Goal: Browse casually: Explore the website without a specific task or goal

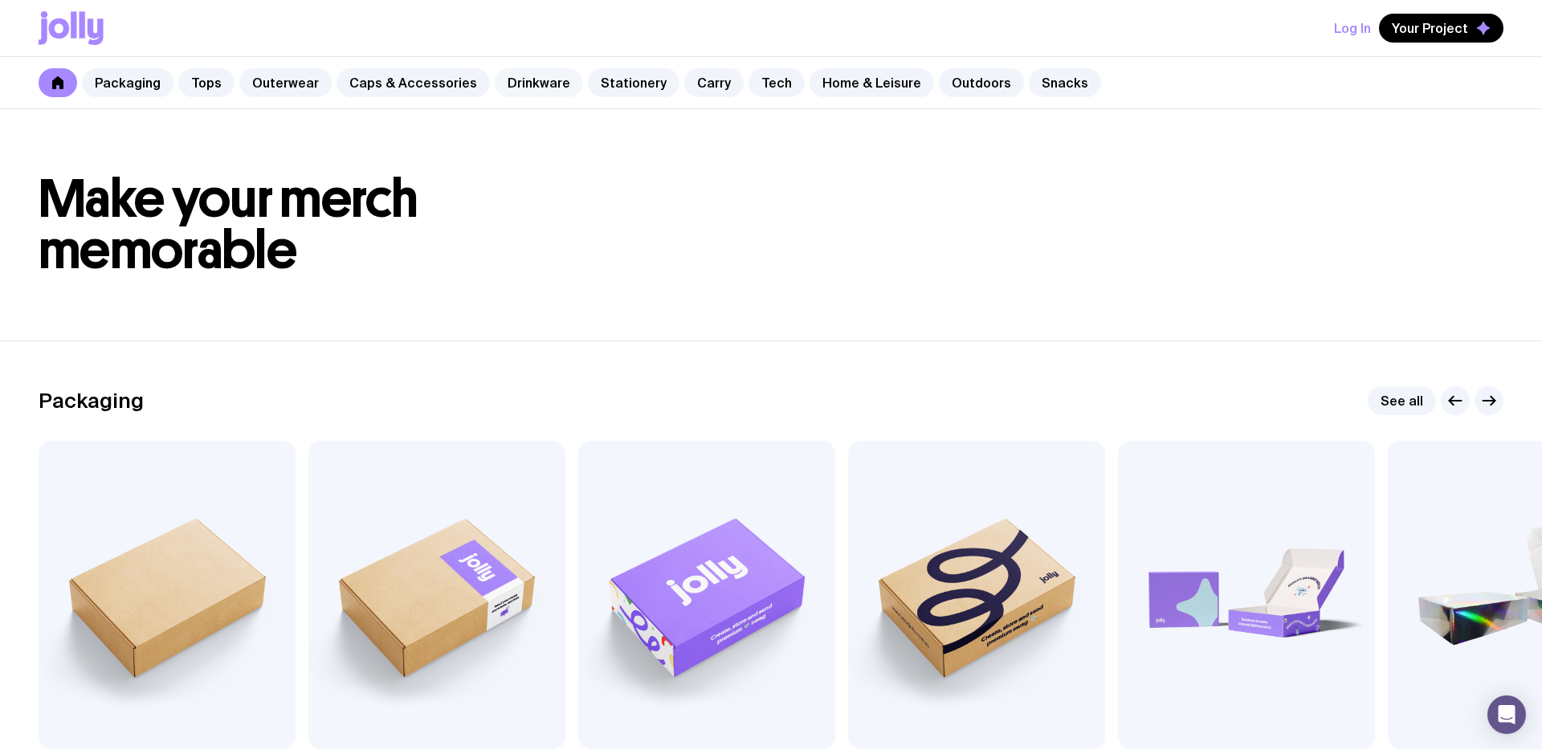
click at [534, 84] on link "Drinkware" at bounding box center [539, 82] width 88 height 29
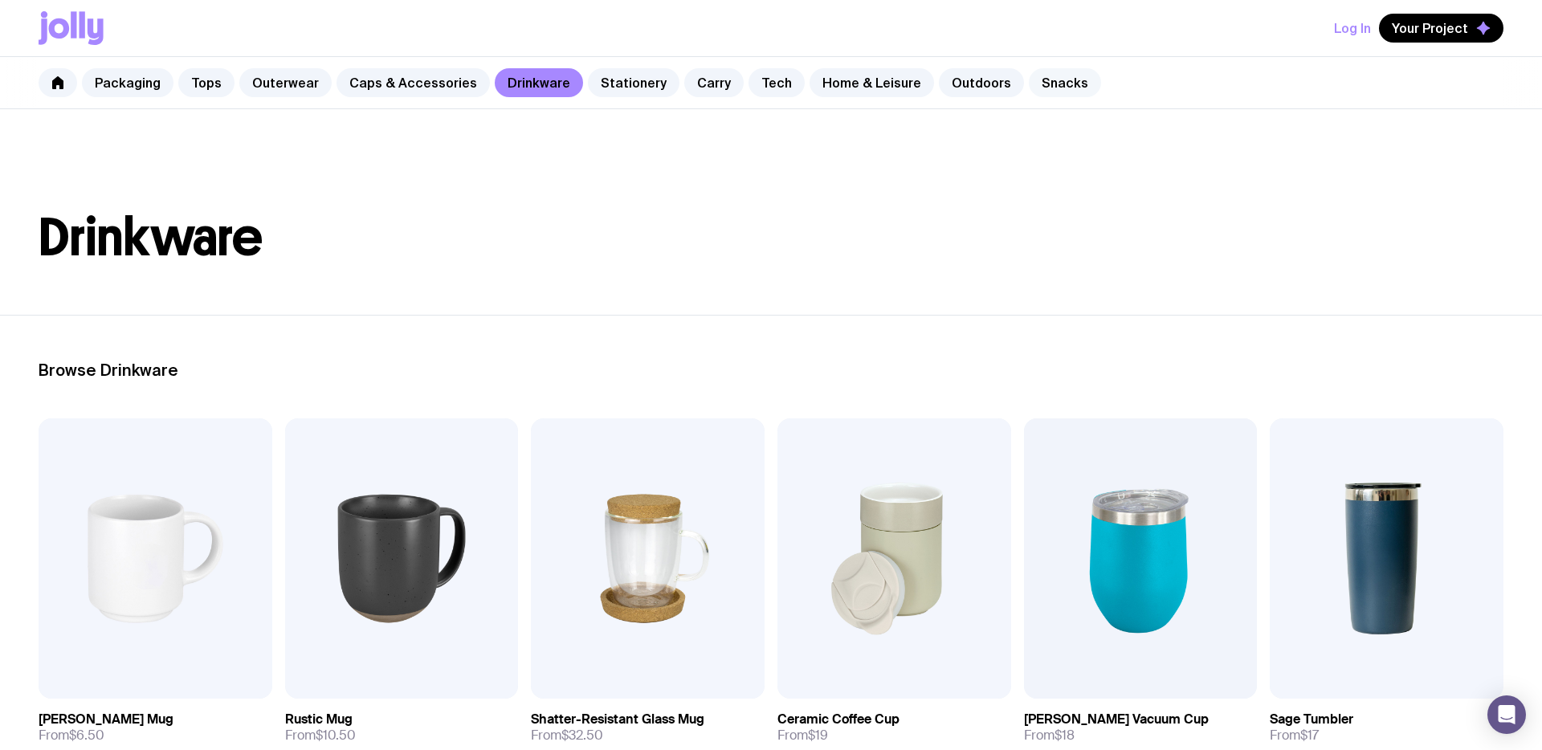
click at [1029, 88] on link "Snacks" at bounding box center [1065, 82] width 72 height 29
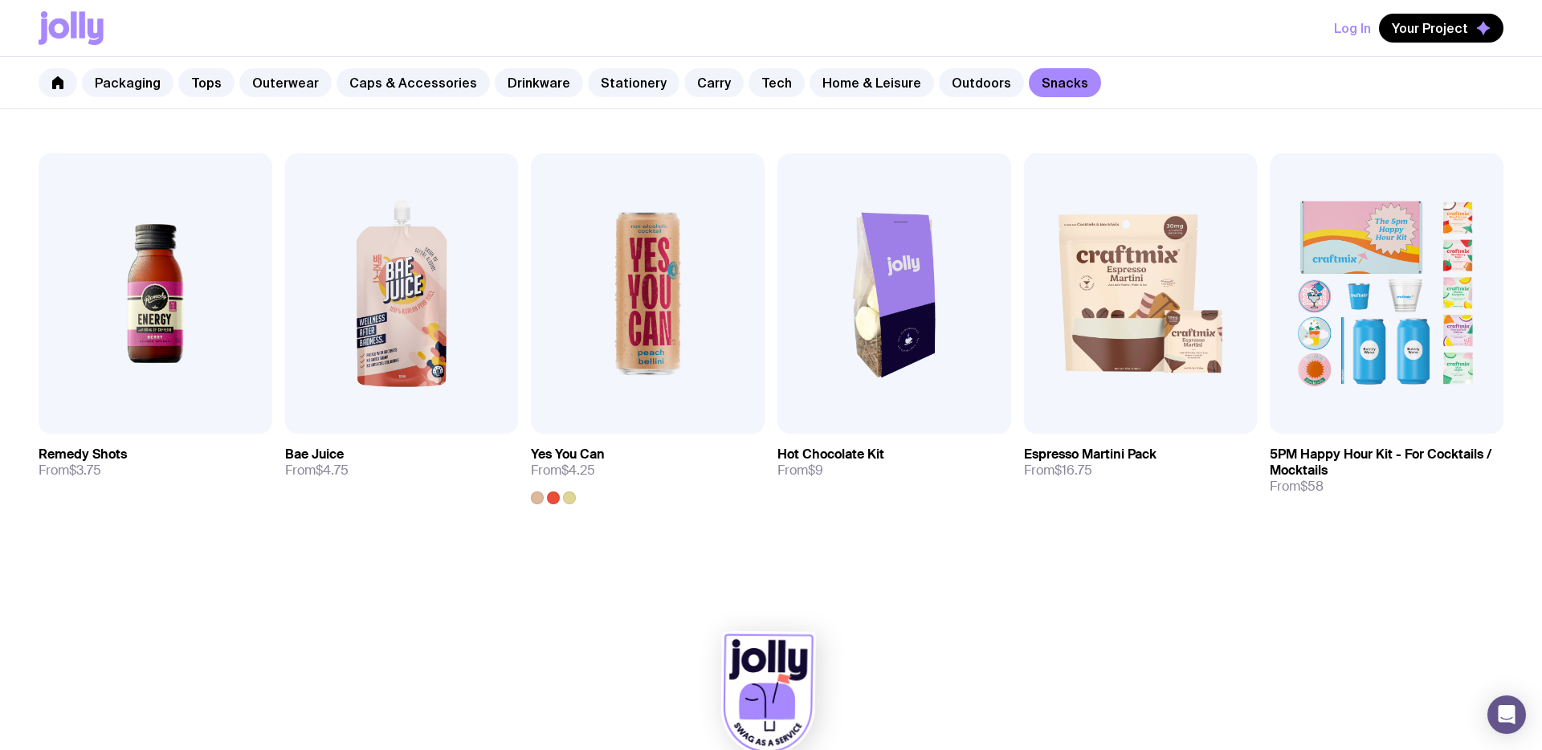
scroll to position [698, 0]
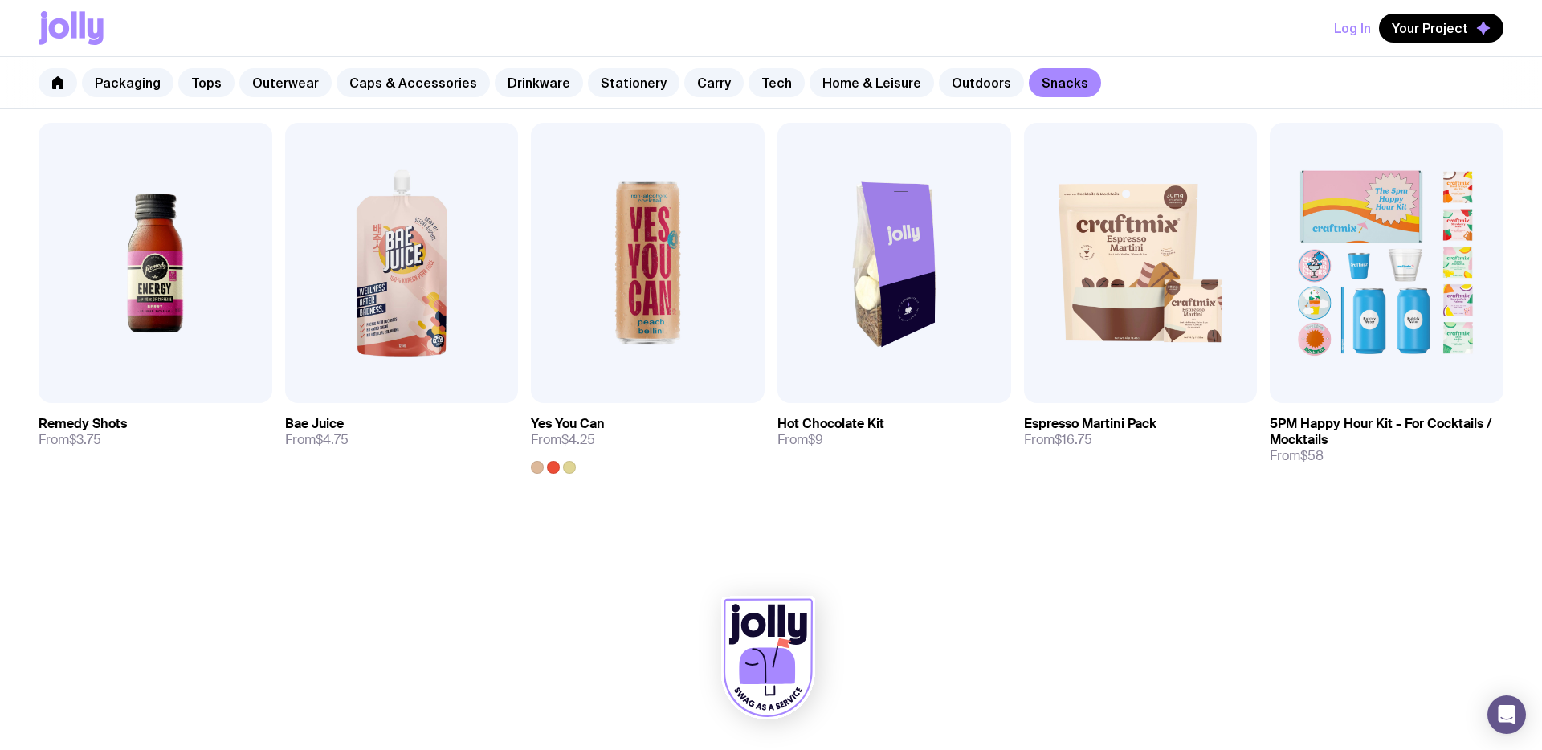
click at [90, 6] on div "Log In Your Project" at bounding box center [771, 28] width 1465 height 56
click at [82, 28] on icon at bounding box center [82, 24] width 6 height 26
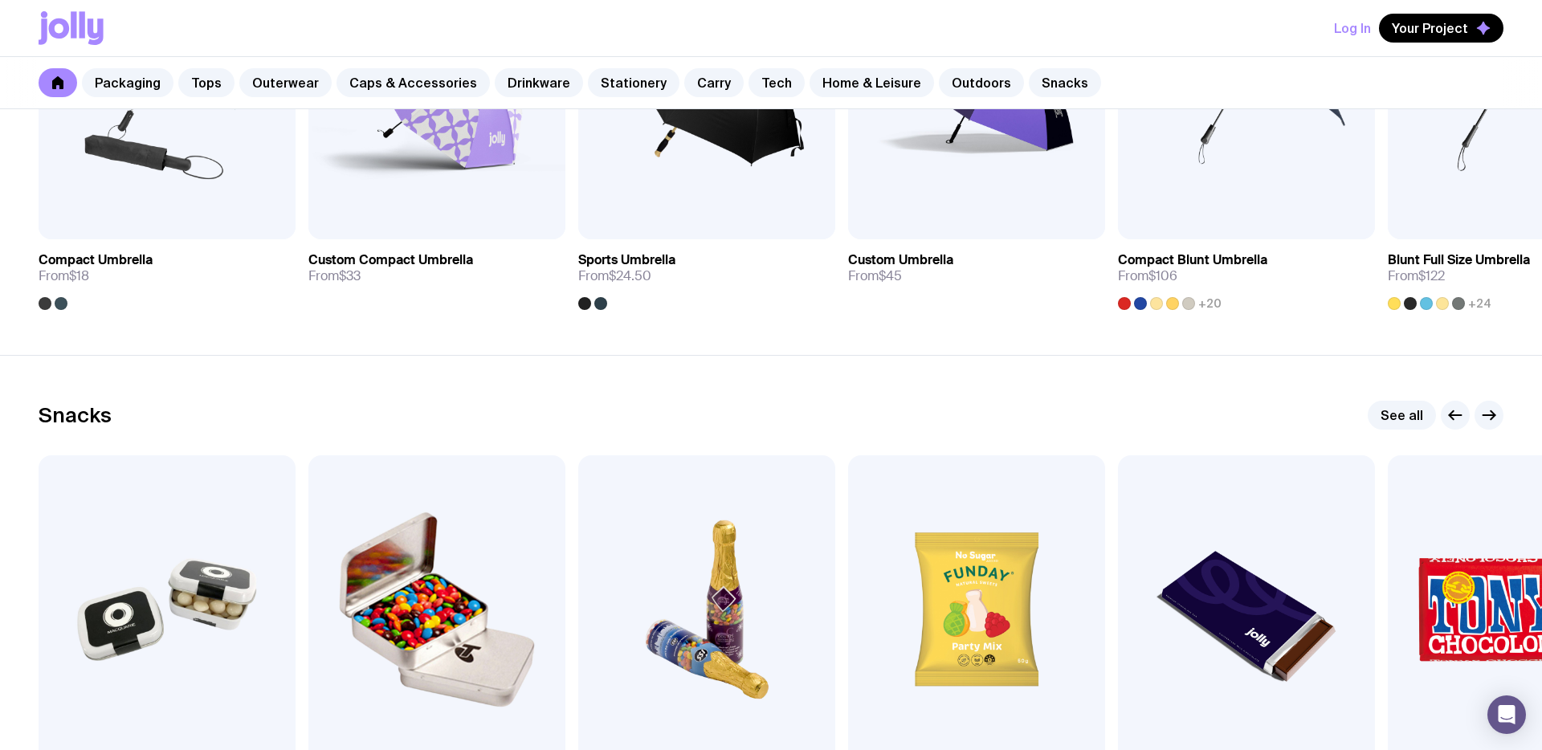
scroll to position [5522, 0]
